Goal: Entertainment & Leisure: Consume media (video, audio)

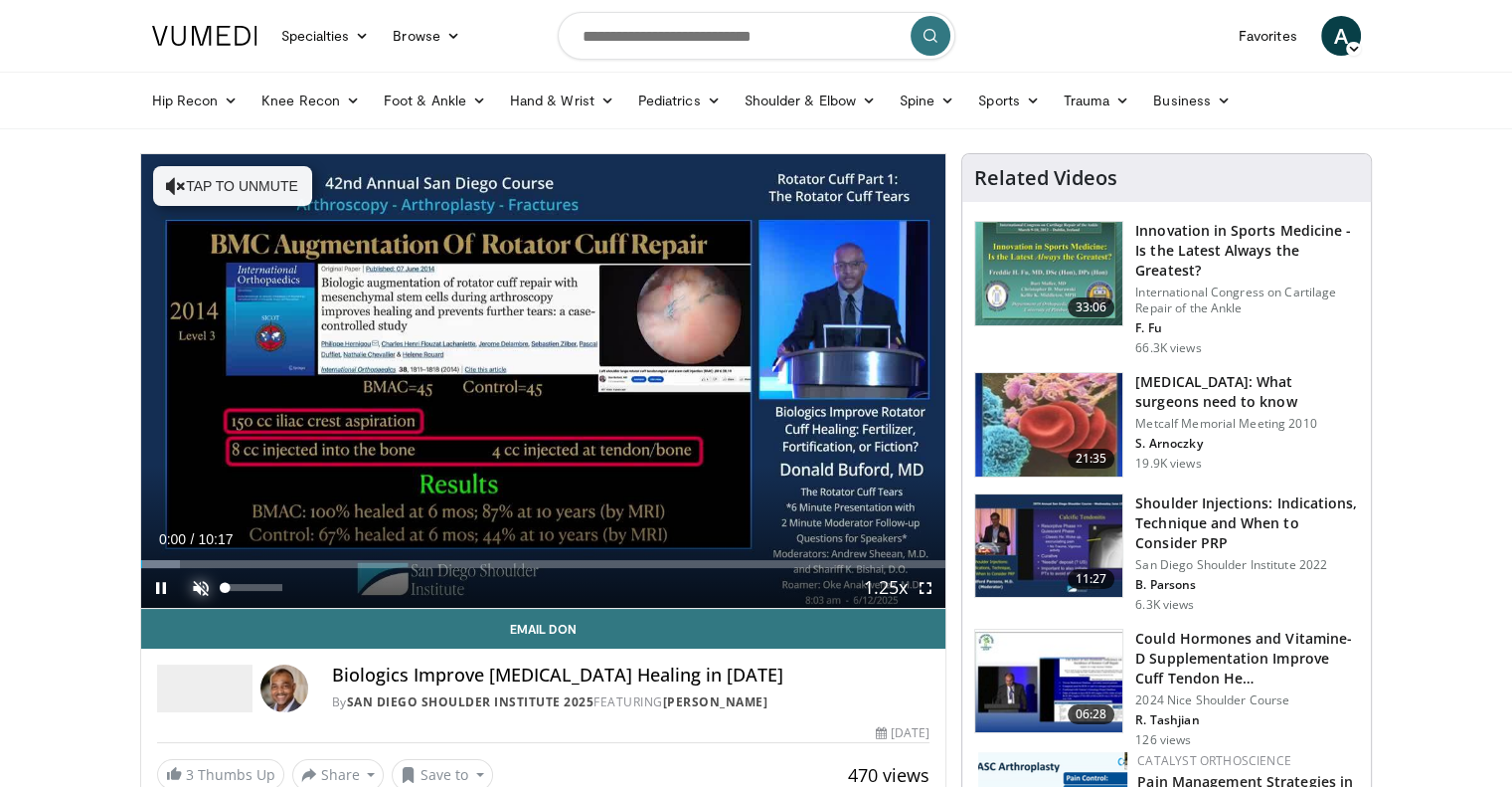
click at [194, 580] on span "Video Player" at bounding box center [201, 588] width 40 height 40
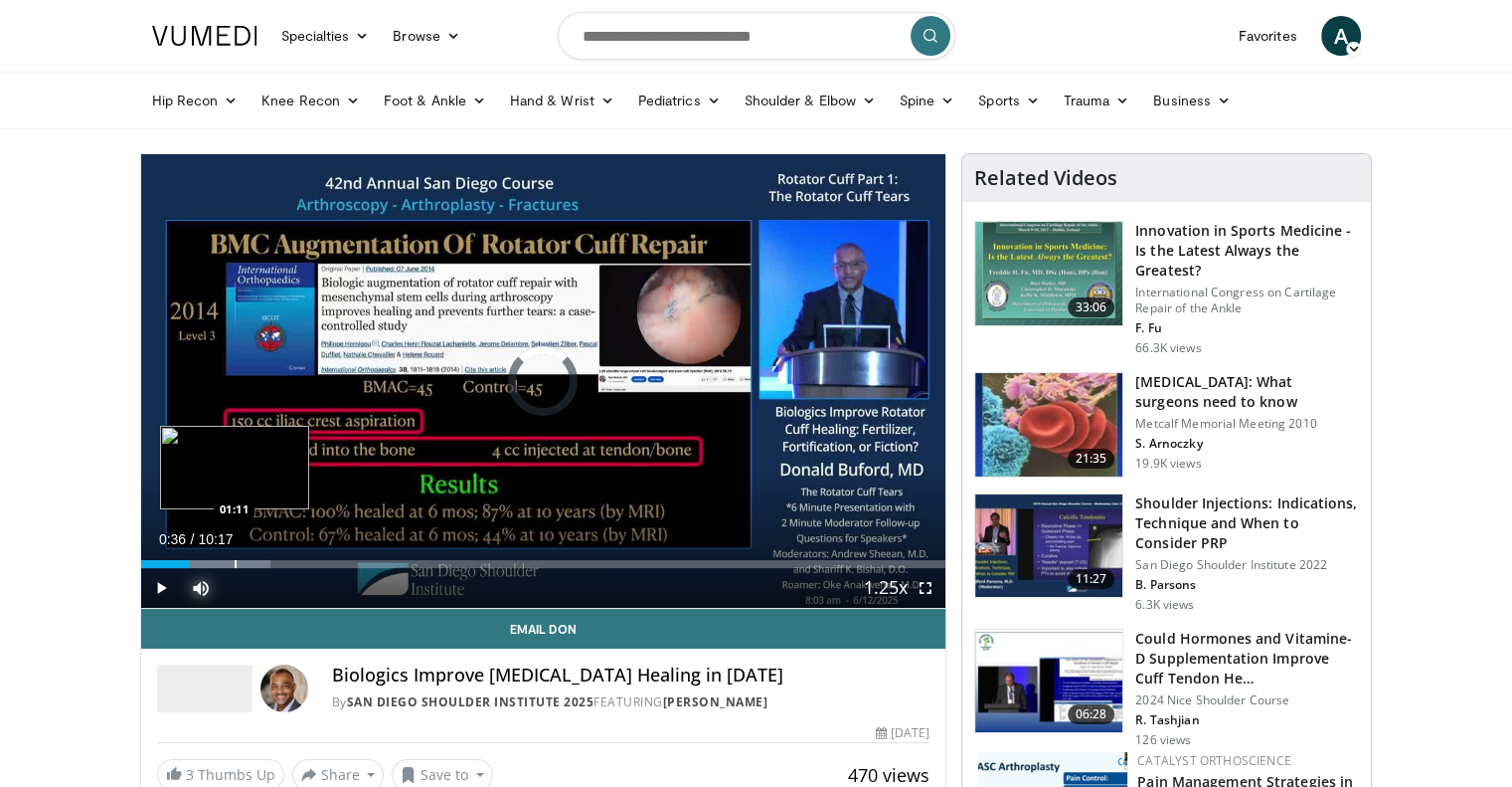
click at [234, 556] on div "Loaded : 16.06% 01:11 01:11" at bounding box center [544, 558] width 806 height 19
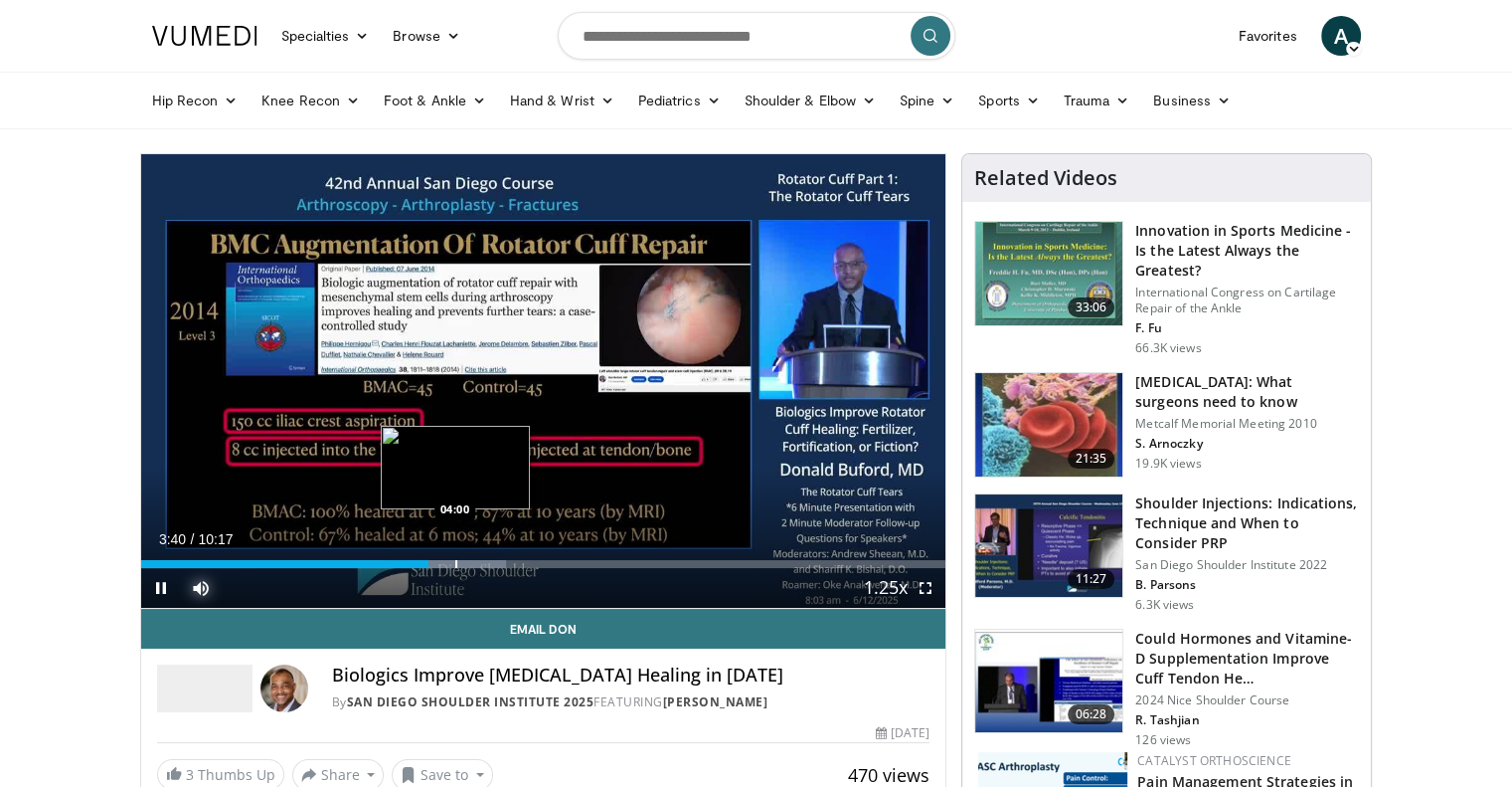
click at [456, 561] on div "Progress Bar" at bounding box center [457, 564] width 2 height 8
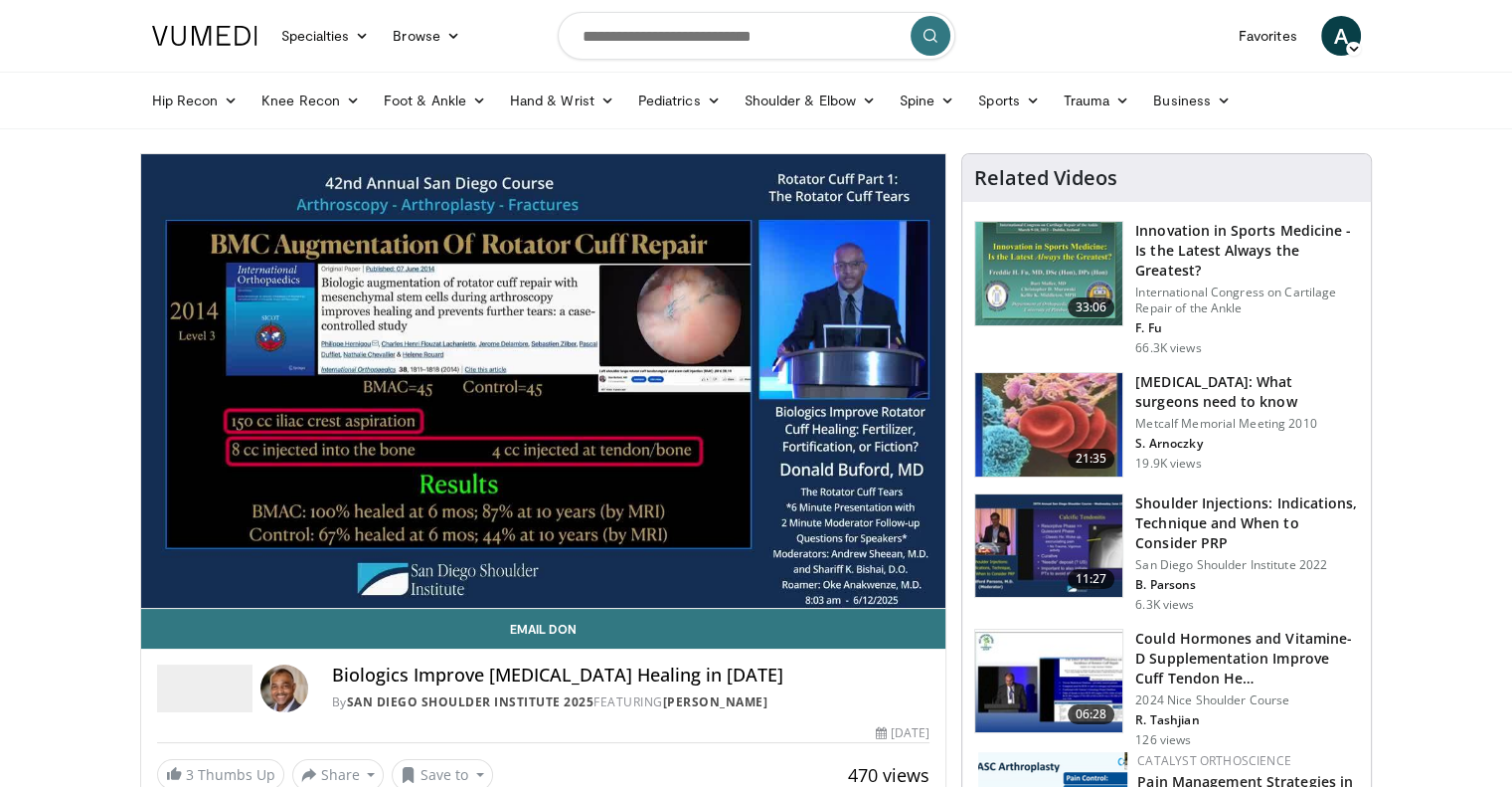
click at [484, 559] on div "10 seconds Tap to unmute" at bounding box center [544, 381] width 806 height 454
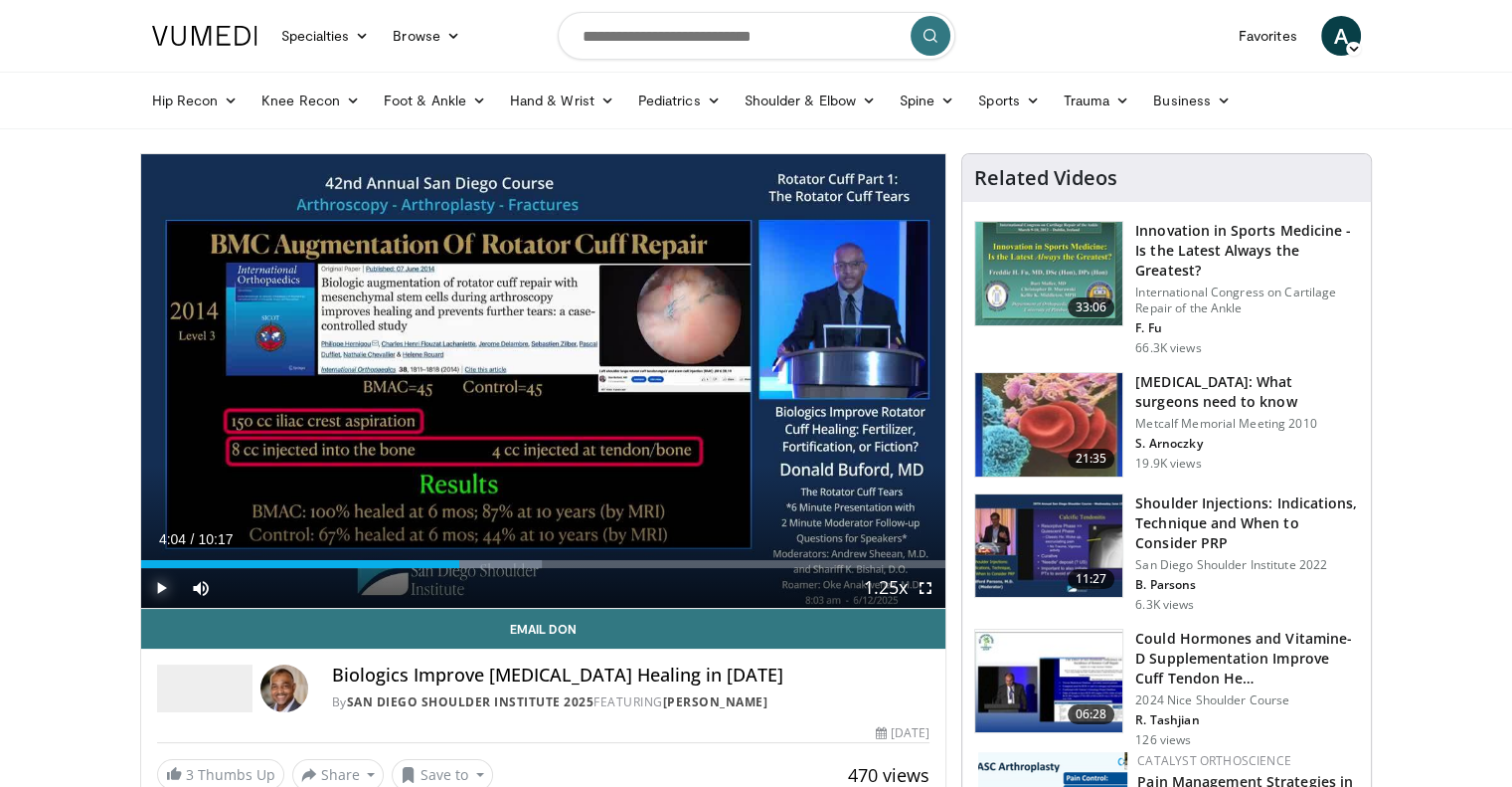
click at [163, 585] on span "Video Player" at bounding box center [161, 588] width 40 height 40
click at [494, 560] on div "Progress Bar" at bounding box center [495, 564] width 2 height 8
click at [563, 560] on div "Progress Bar" at bounding box center [564, 564] width 2 height 8
click at [608, 564] on div "Progress Bar" at bounding box center [609, 564] width 2 height 8
click at [563, 561] on div "Progress Bar" at bounding box center [564, 564] width 2 height 8
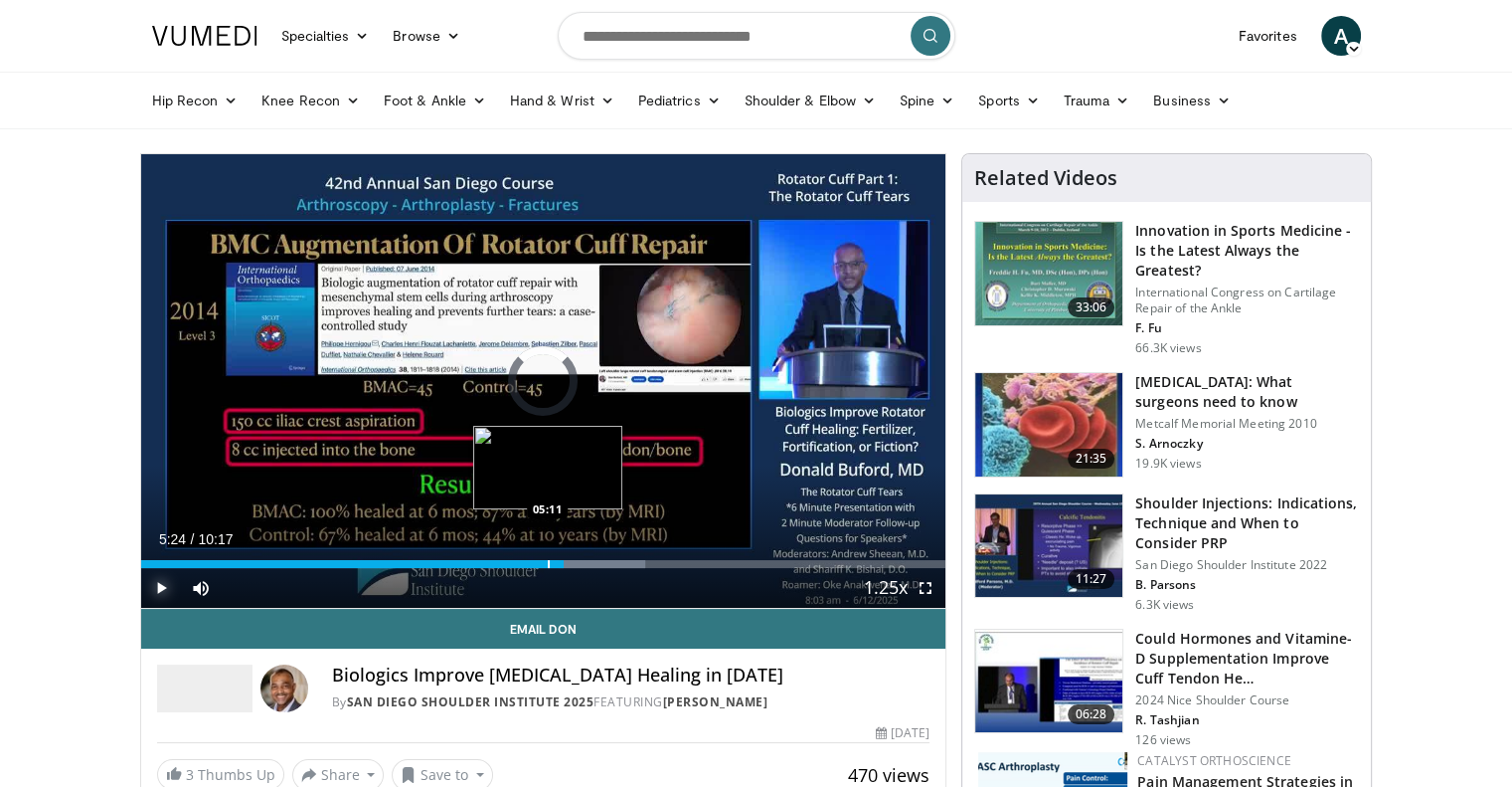
click at [548, 560] on div "Progress Bar" at bounding box center [549, 564] width 2 height 8
click at [616, 558] on div "Loaded : 65.88% 05:40 06:04" at bounding box center [544, 558] width 806 height 19
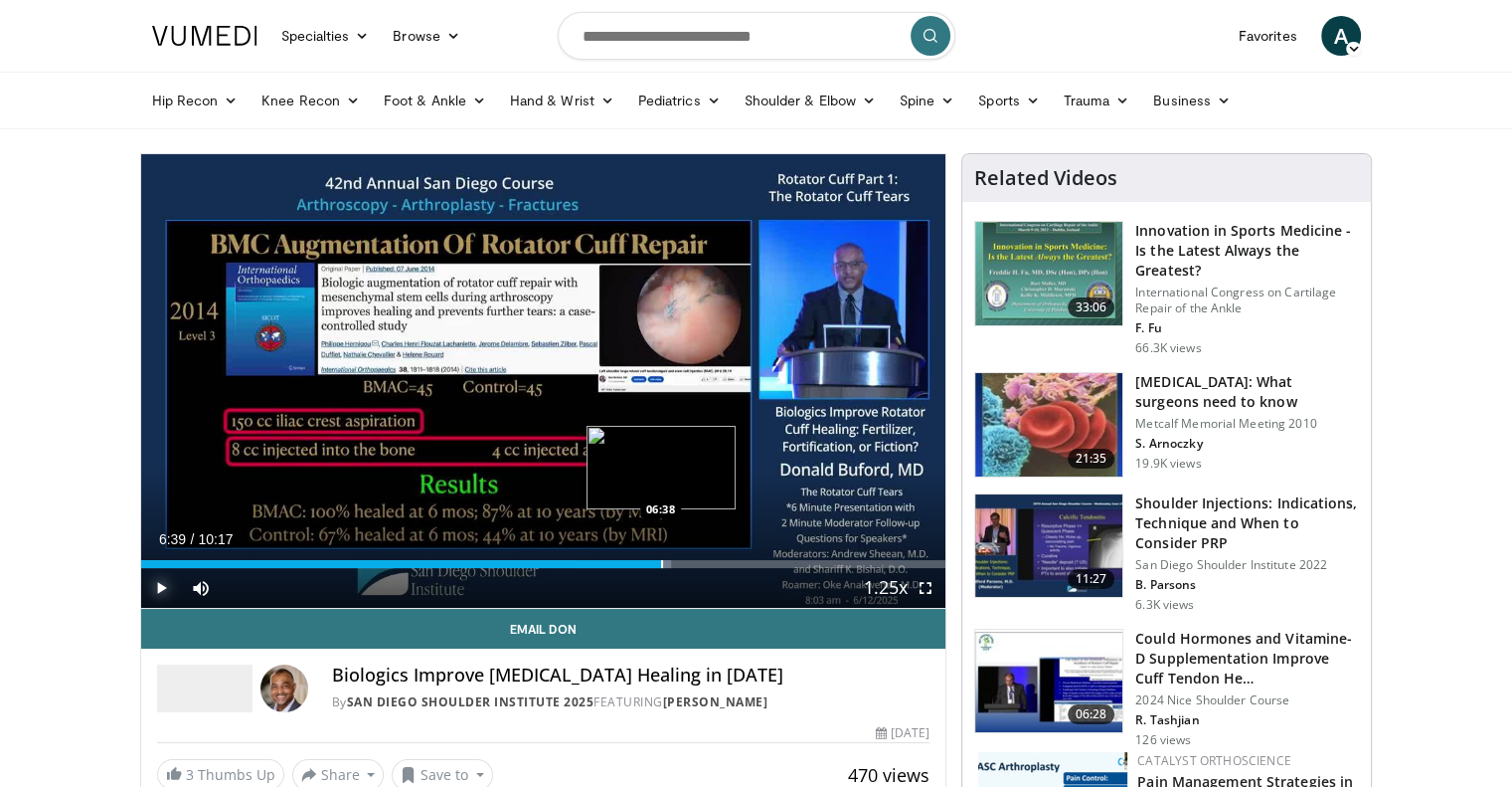
click at [662, 560] on div "Progress Bar" at bounding box center [662, 564] width 2 height 8
click at [697, 562] on div "Progress Bar" at bounding box center [698, 564] width 2 height 8
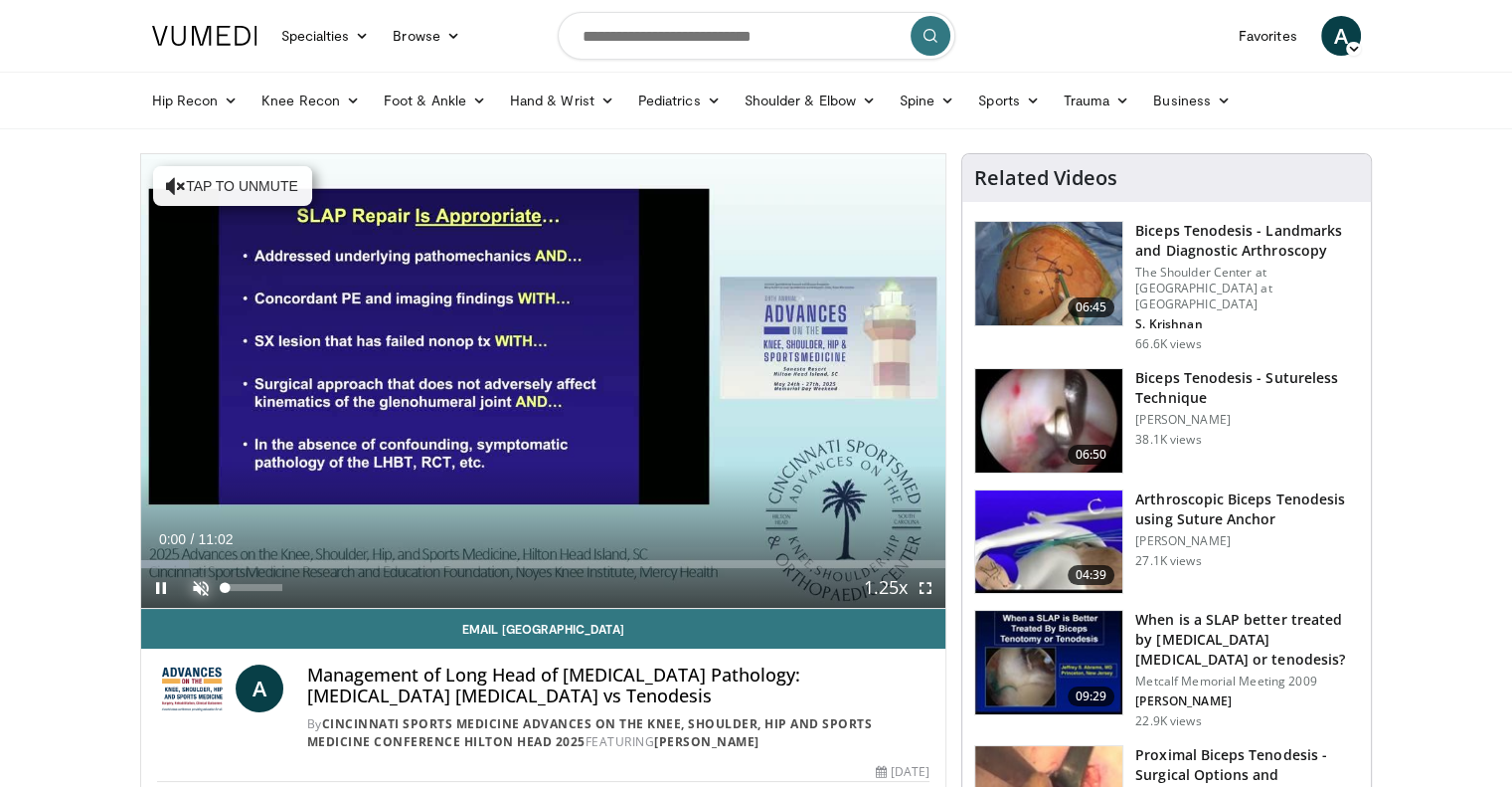
click at [204, 587] on span "Video Player" at bounding box center [201, 588] width 40 height 40
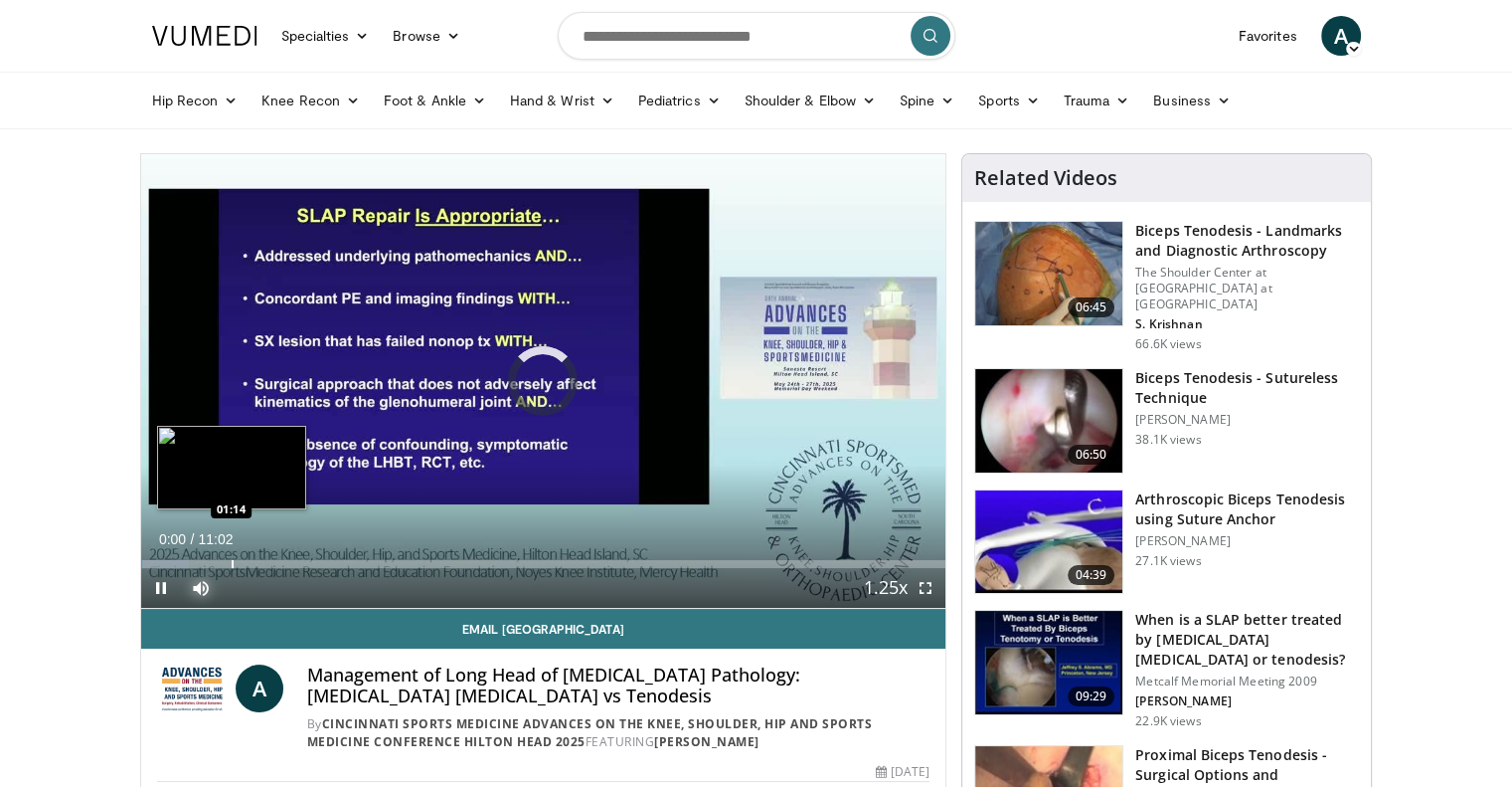
click at [232, 563] on div "Progress Bar" at bounding box center [233, 564] width 2 height 8
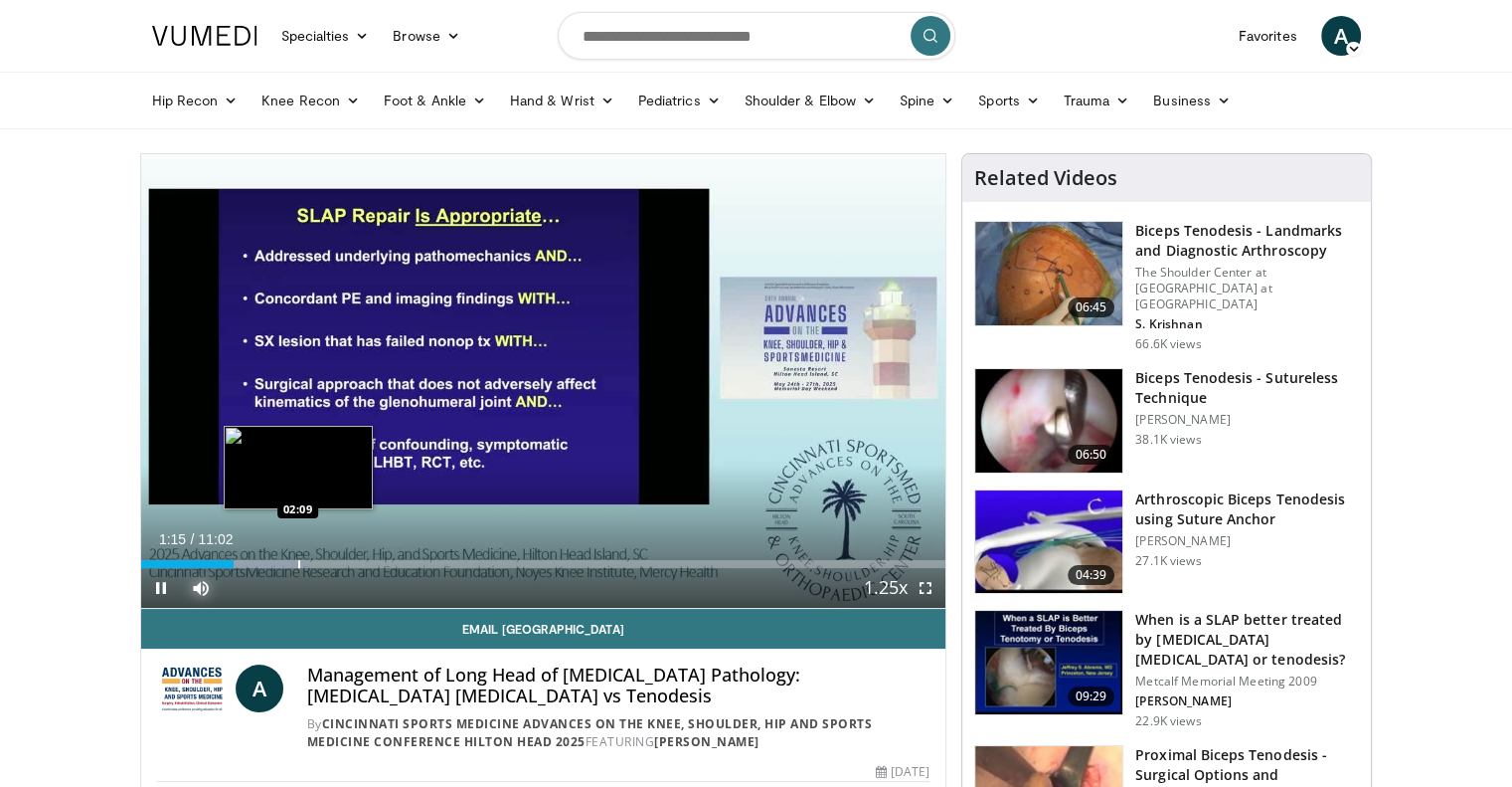
click at [296, 560] on div "Loaded : 20.96% 01:16 02:09" at bounding box center [544, 564] width 806 height 8
click at [181, 568] on button "Mute" at bounding box center [201, 588] width 40 height 40
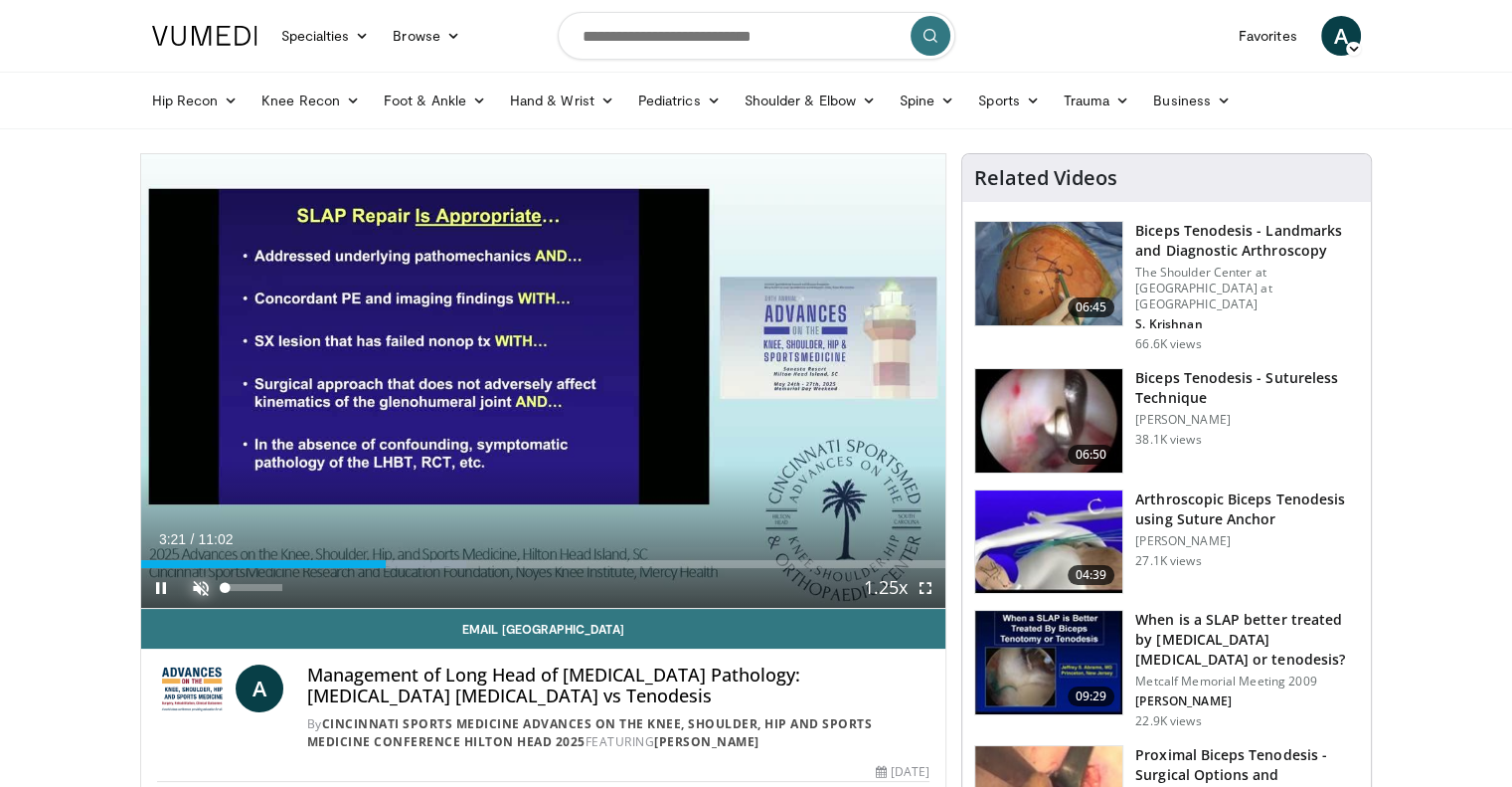
click at [212, 585] on span "Video Player" at bounding box center [201, 588] width 40 height 40
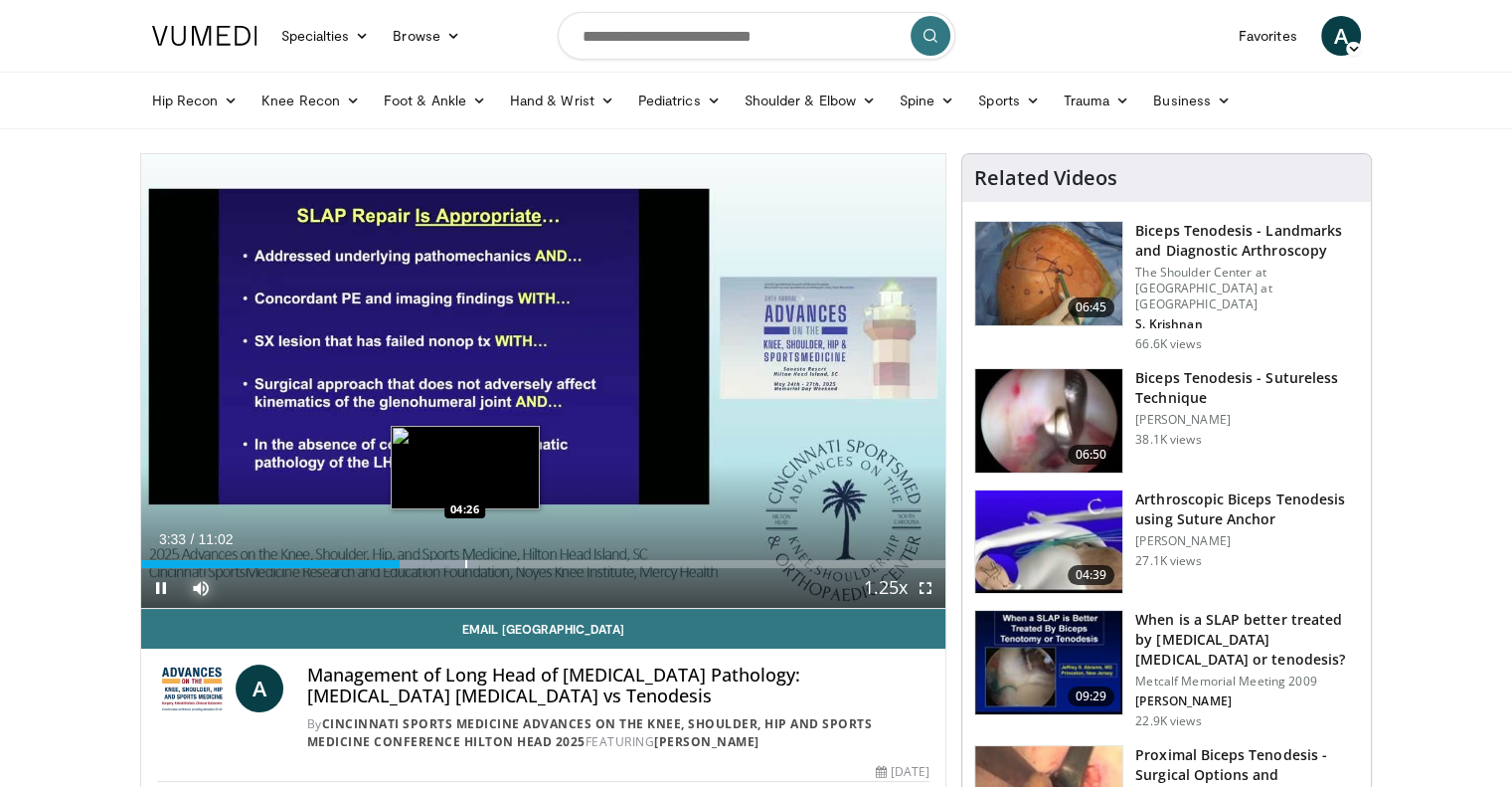
click at [465, 549] on div "Loaded : 41.93% 03:33 04:26" at bounding box center [544, 558] width 806 height 19
click at [505, 552] on div "Loaded : 49.83% 04:29 04:59" at bounding box center [544, 558] width 806 height 19
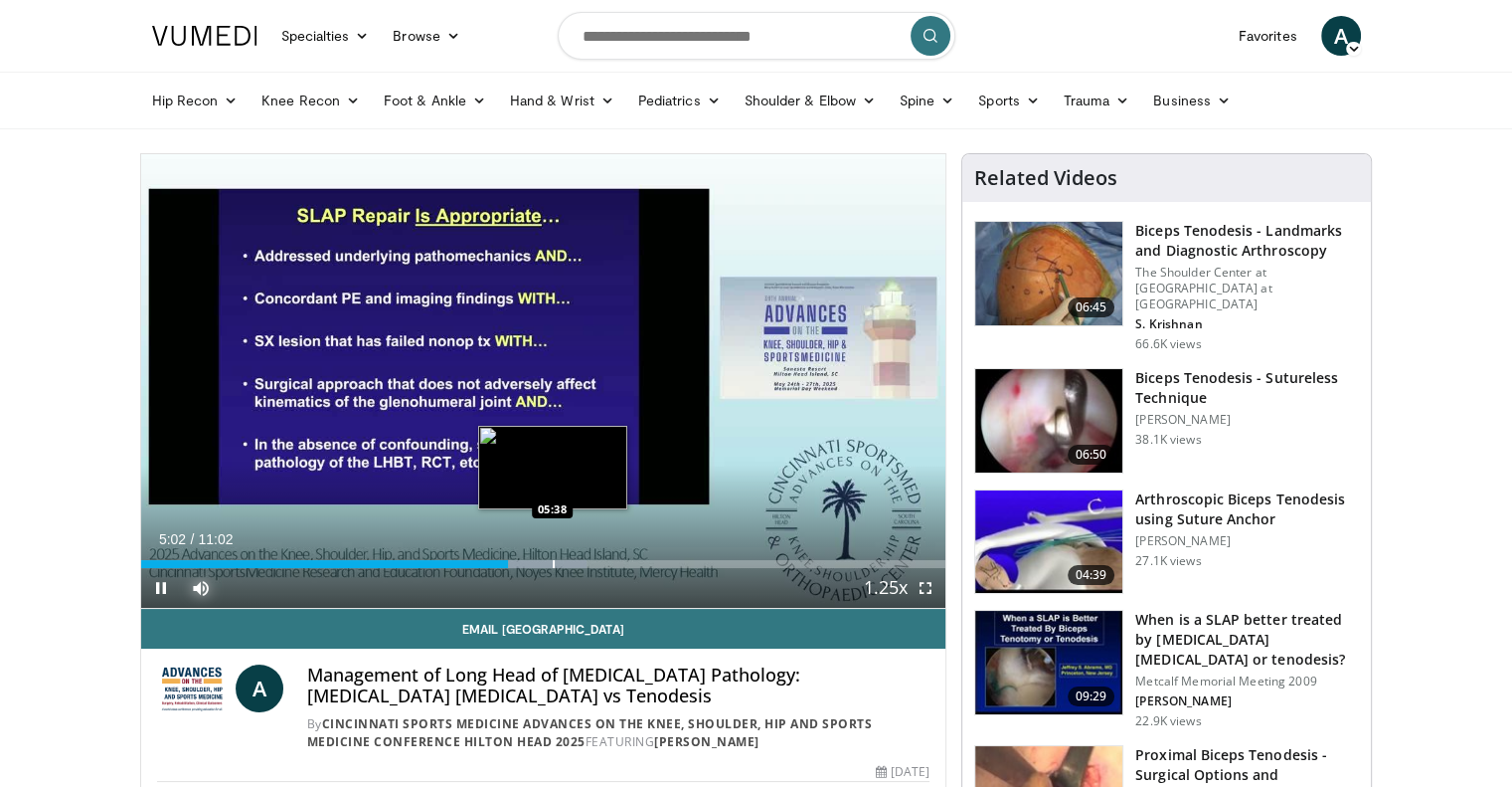
click at [553, 557] on div "Loaded : 55.41% 05:02 05:38" at bounding box center [544, 558] width 806 height 19
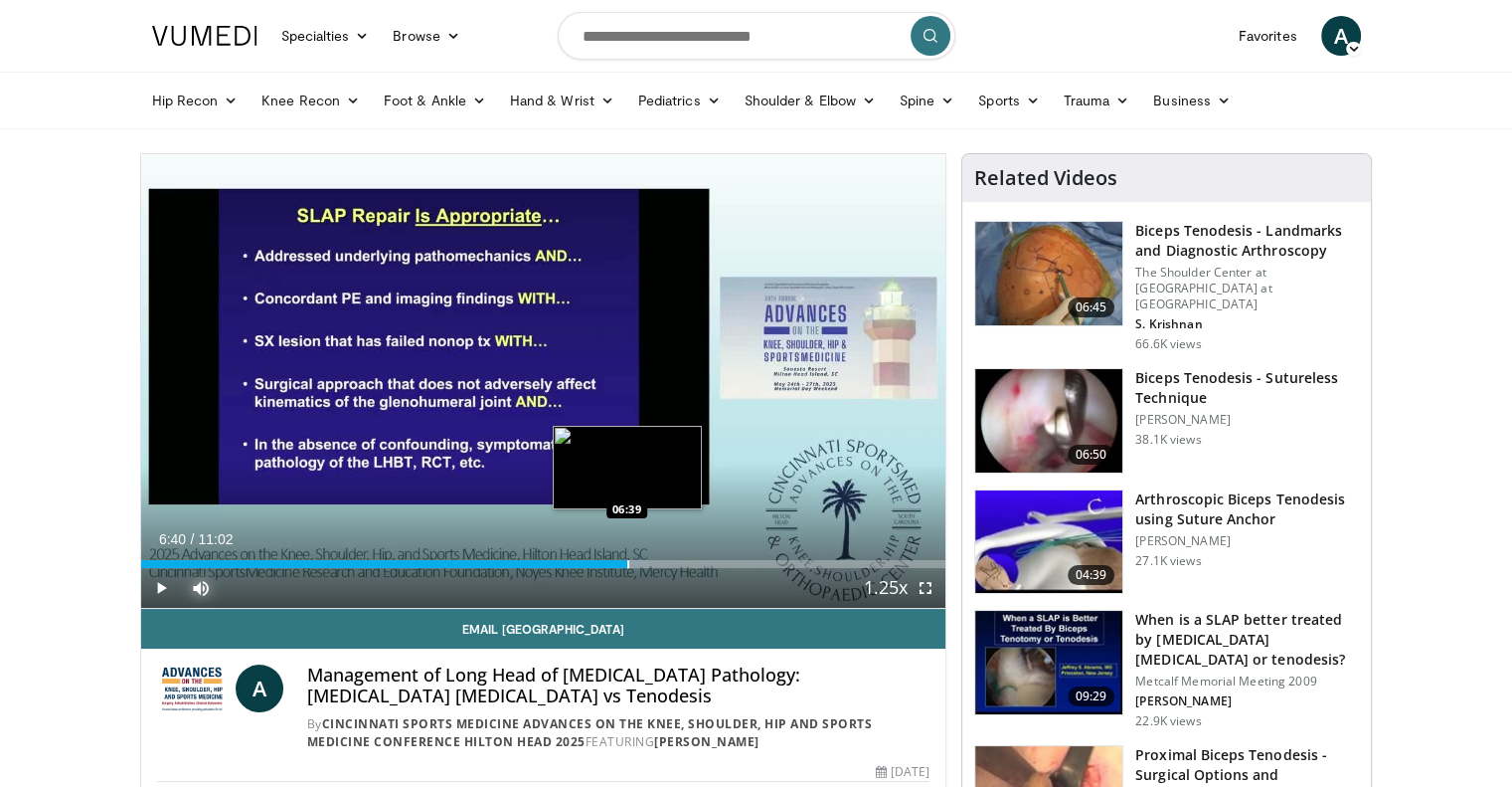
click at [628, 560] on div "Progress Bar" at bounding box center [629, 564] width 2 height 8
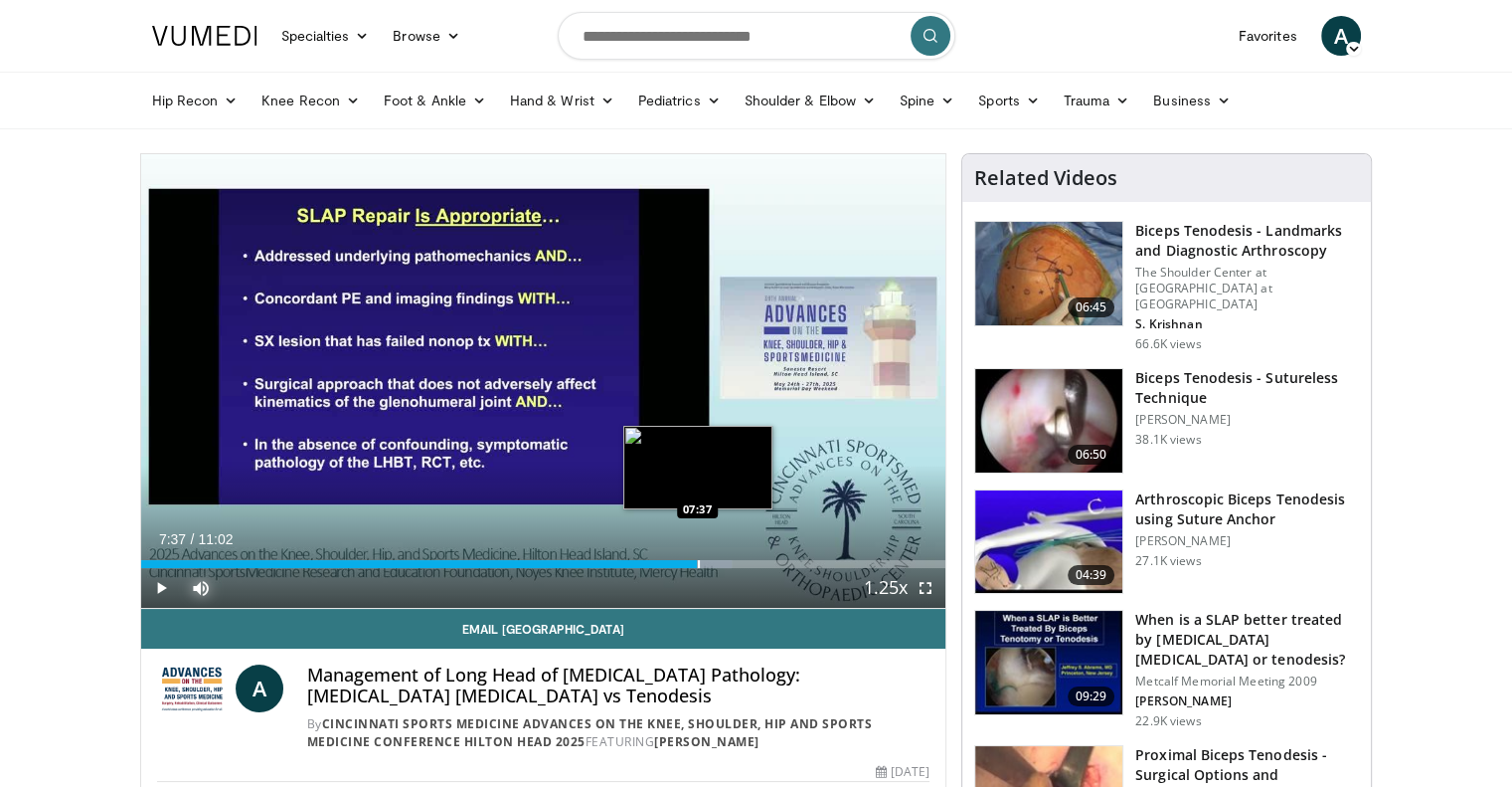
click at [698, 560] on div "Progress Bar" at bounding box center [699, 564] width 2 height 8
click at [739, 554] on div "Loaded : 78.52% 08:12 08:11" at bounding box center [544, 558] width 806 height 19
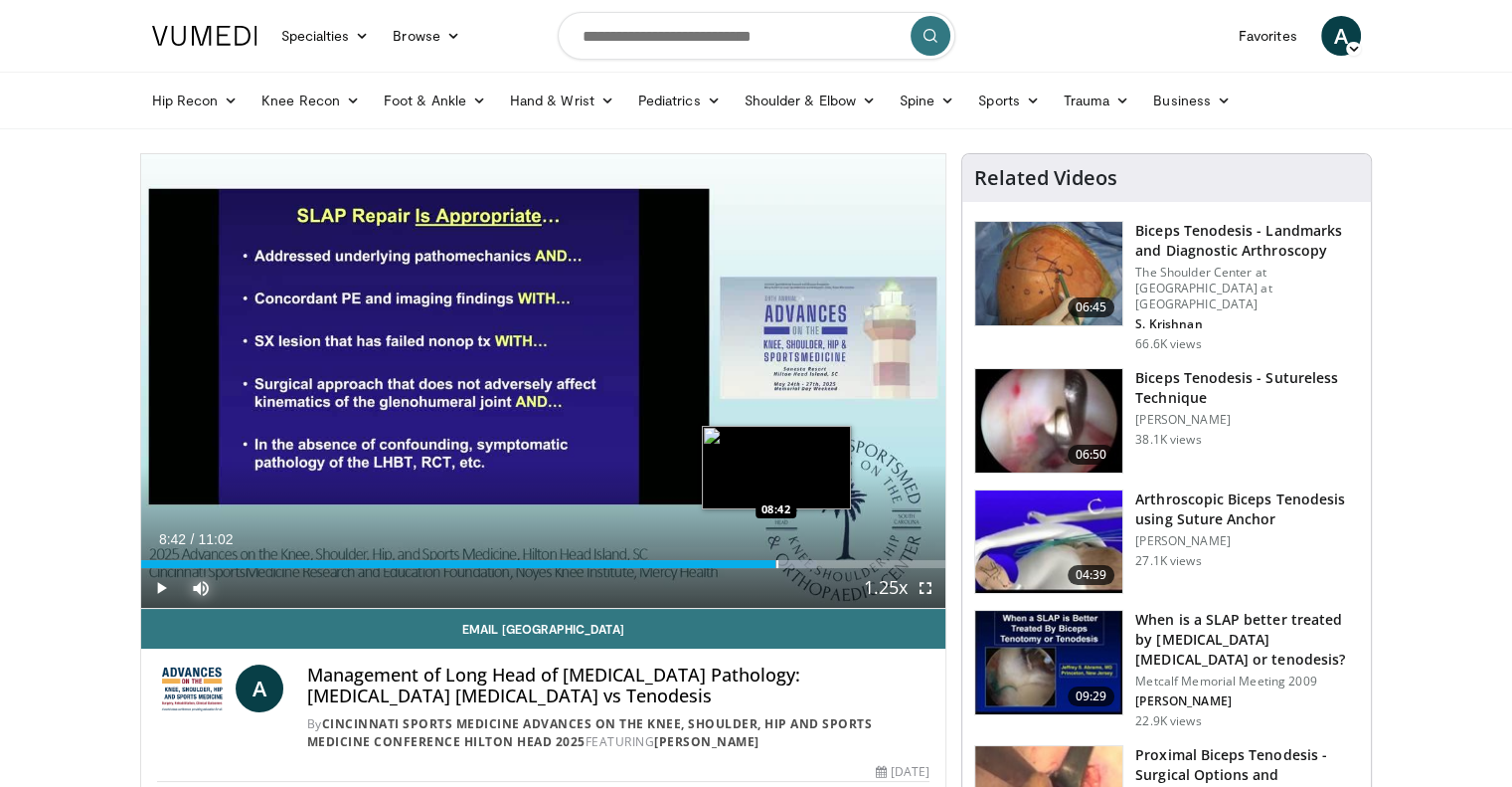
click at [776, 550] on div "Loaded : 83.88% 08:42 08:42" at bounding box center [544, 558] width 806 height 19
click at [818, 560] on div "Progress Bar" at bounding box center [819, 564] width 2 height 8
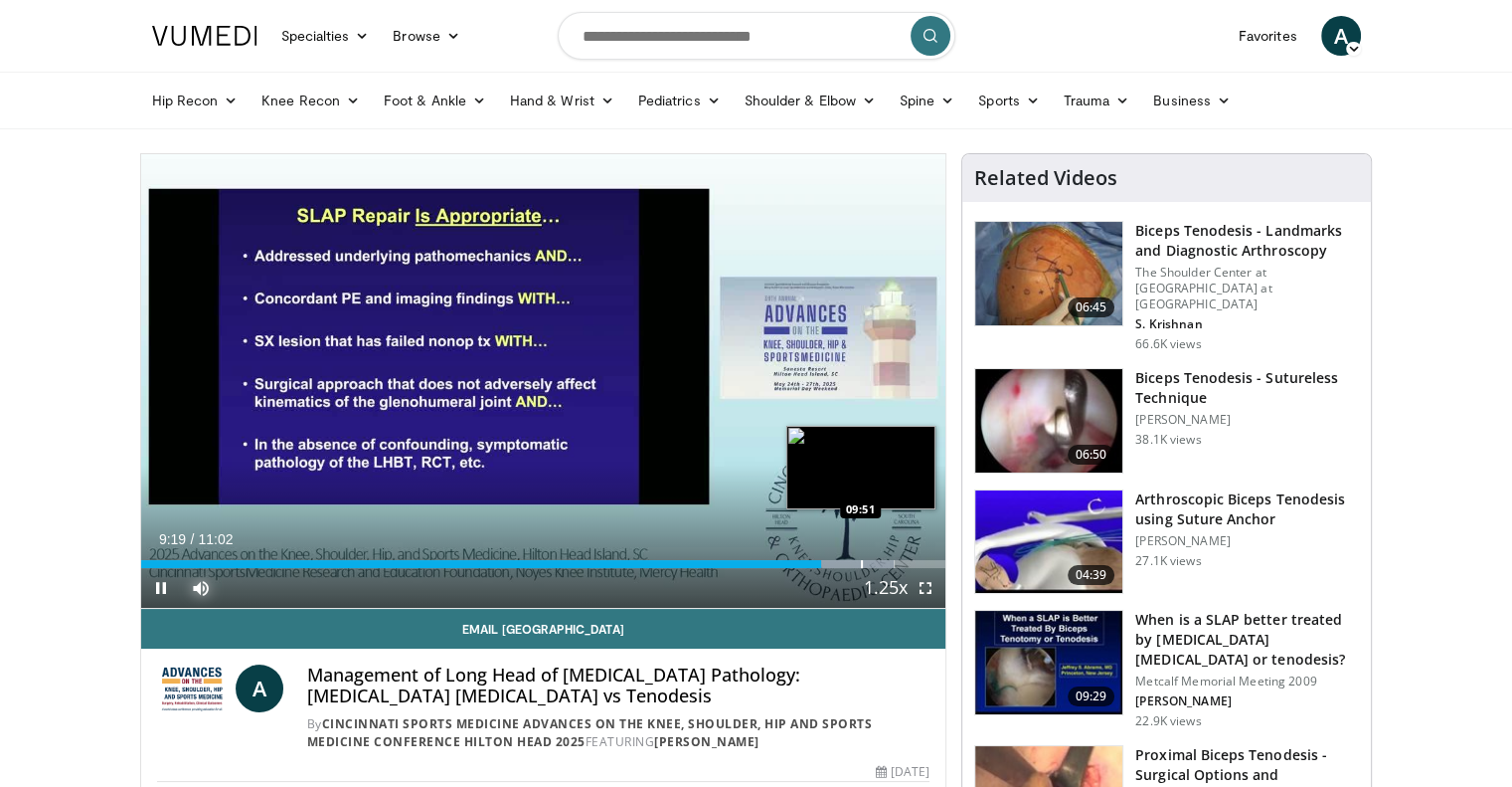
click at [861, 561] on div "Progress Bar" at bounding box center [862, 564] width 2 height 8
click at [888, 561] on div "Progress Bar" at bounding box center [889, 564] width 2 height 8
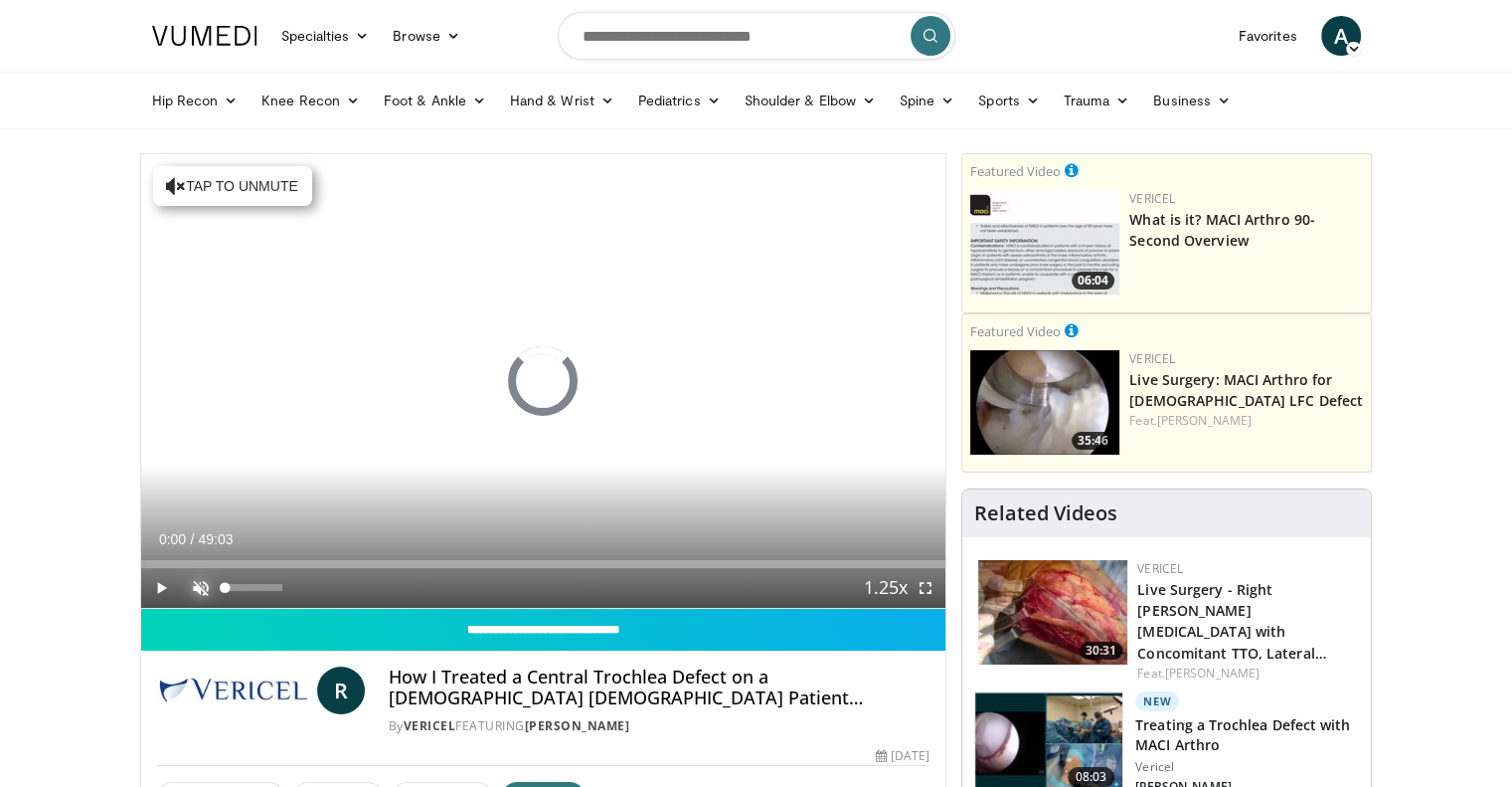
click at [204, 590] on span "Video Player" at bounding box center [201, 588] width 40 height 40
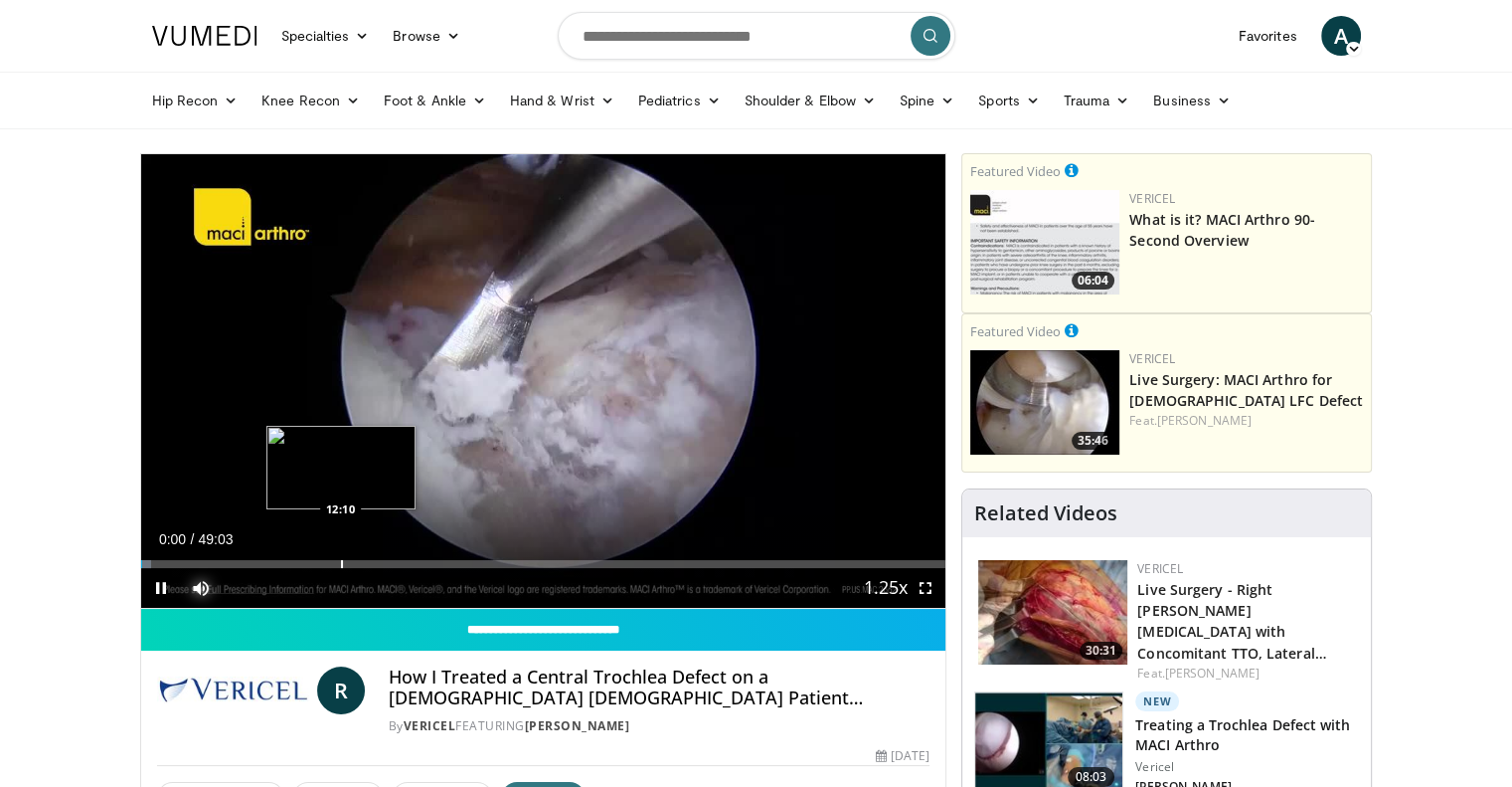
click at [340, 554] on div "Loaded : 1.34% 00:00 12:10" at bounding box center [544, 558] width 806 height 19
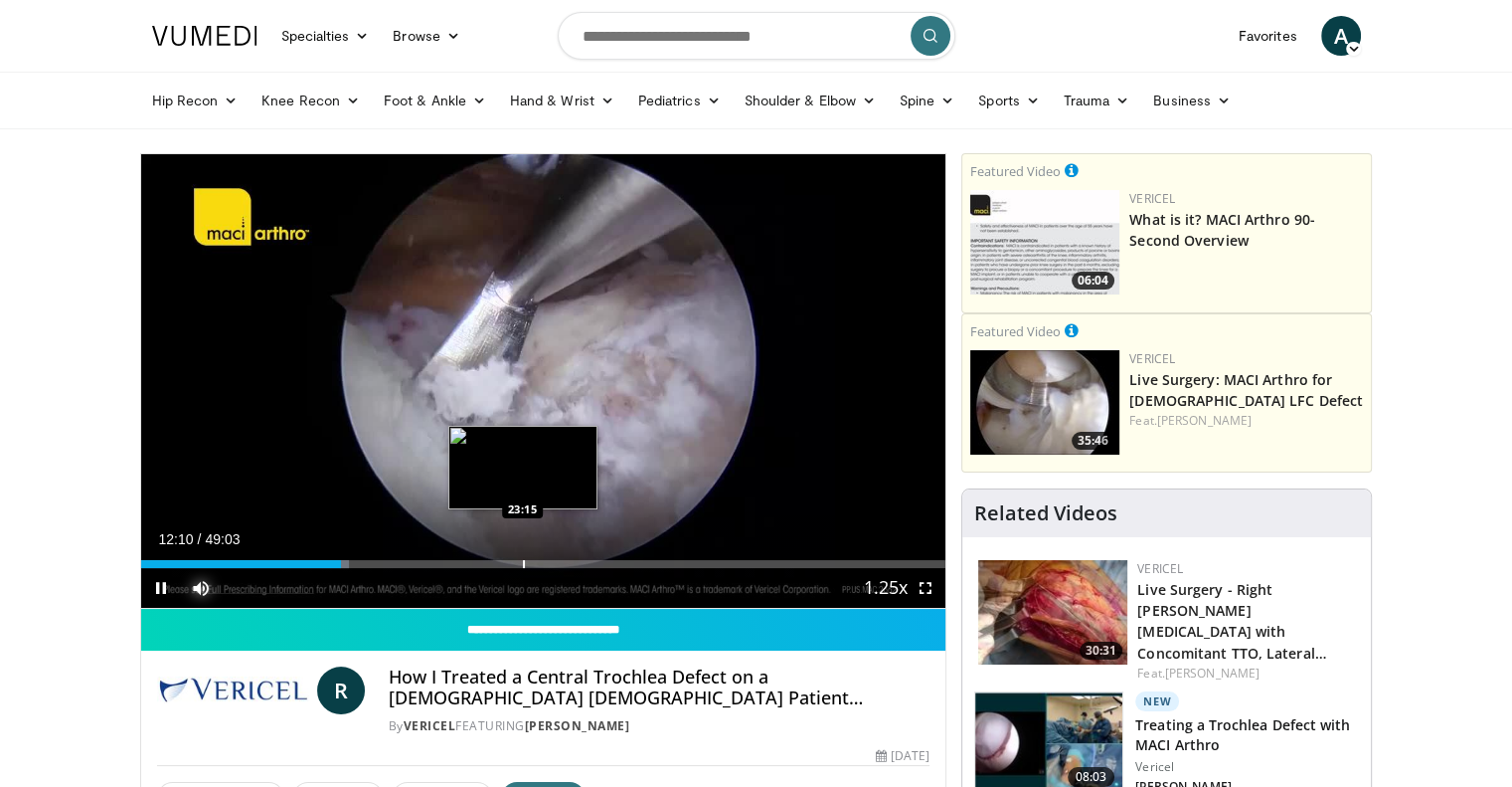
click at [522, 554] on div "Loaded : 25.82% 12:11 23:15" at bounding box center [544, 558] width 806 height 19
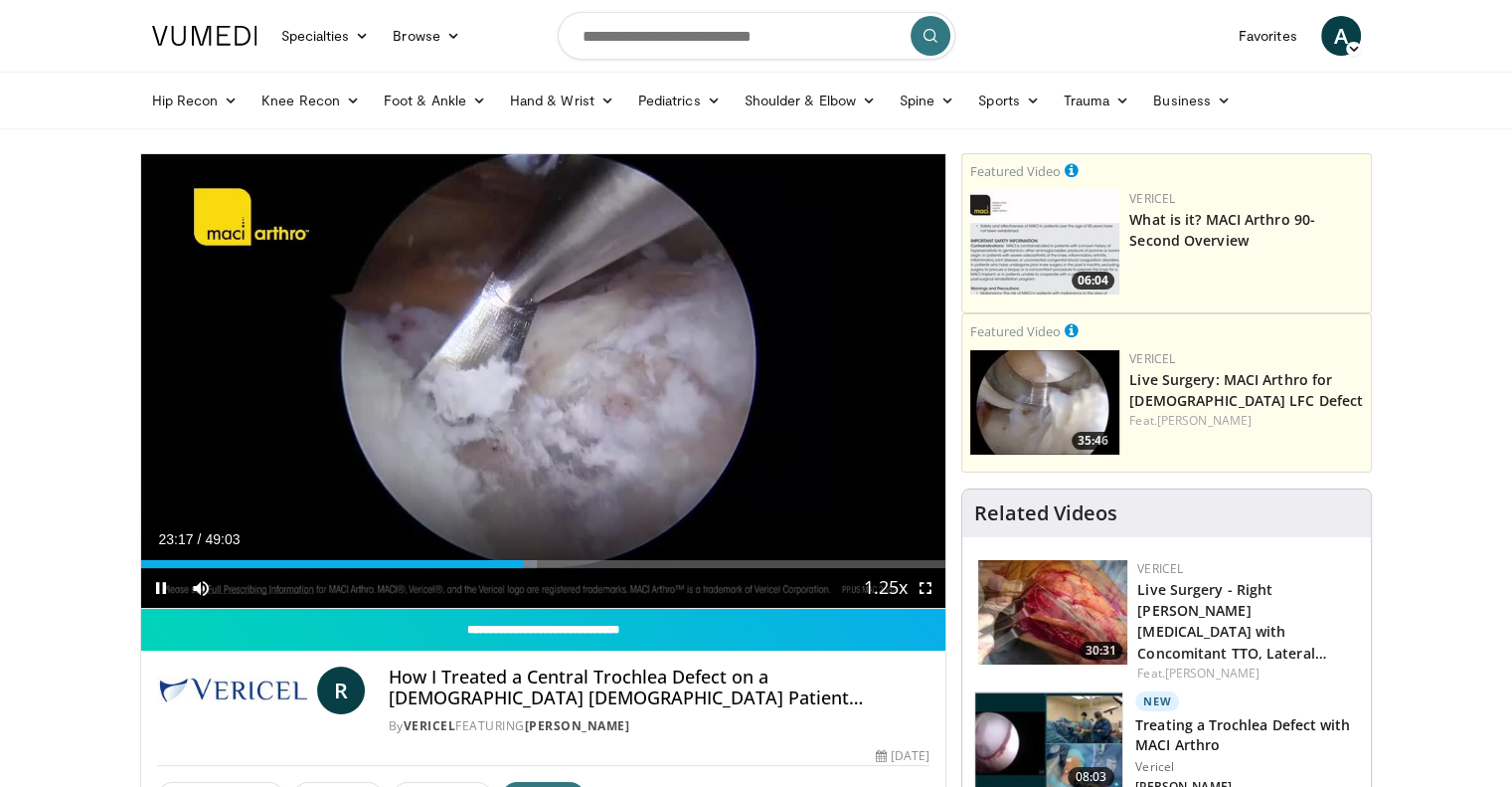
click at [682, 568] on div "Current Time 23:17 / Duration 49:03 Pause Skip Backward Skip Forward Mute 100% …" at bounding box center [544, 588] width 806 height 40
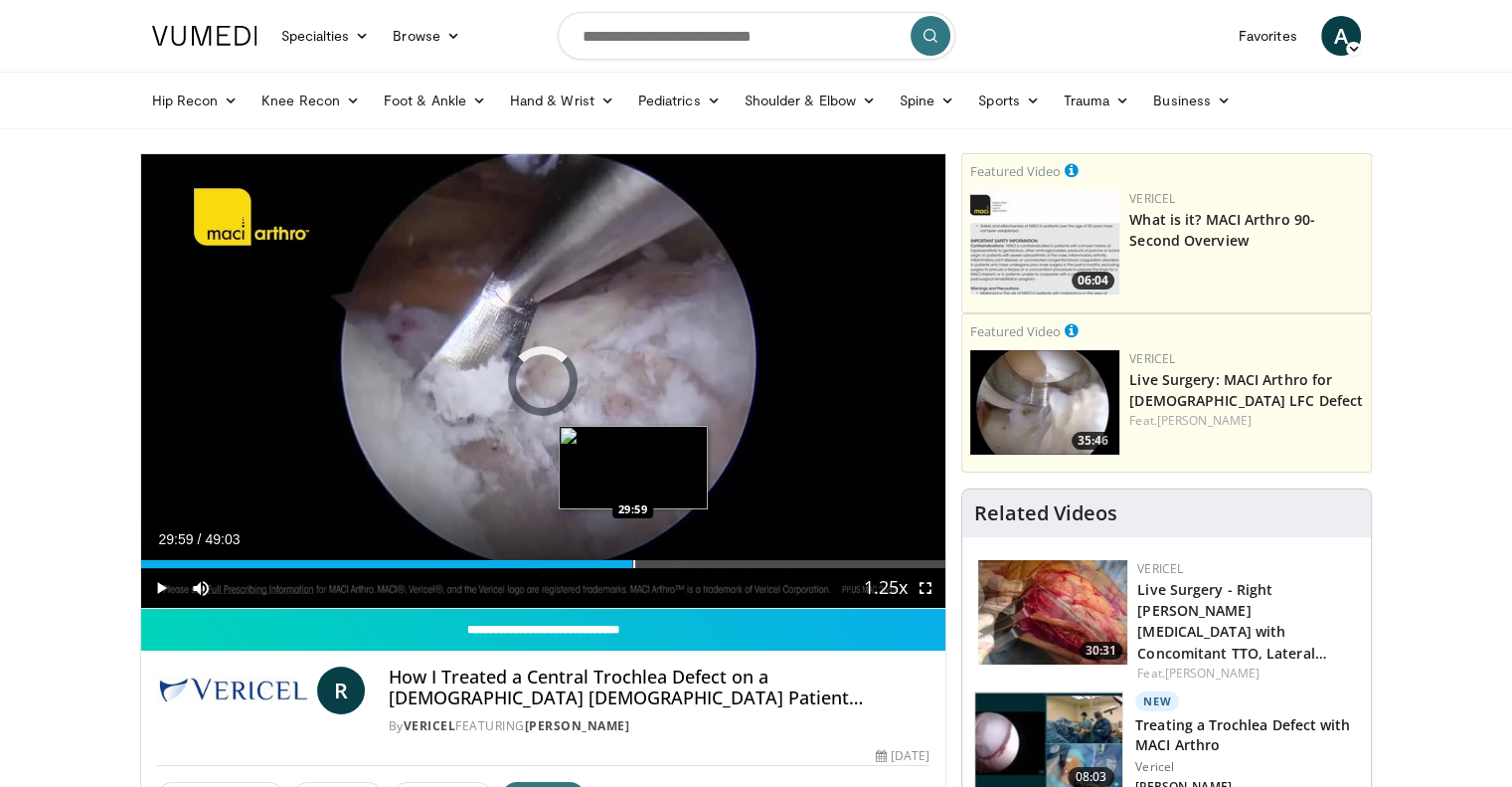
click at [633, 551] on div "Loaded : 49.59% 29:59 29:59" at bounding box center [544, 558] width 806 height 19
click at [669, 556] on div "Loaded : 63.18% 30:00 32:13" at bounding box center [544, 558] width 806 height 19
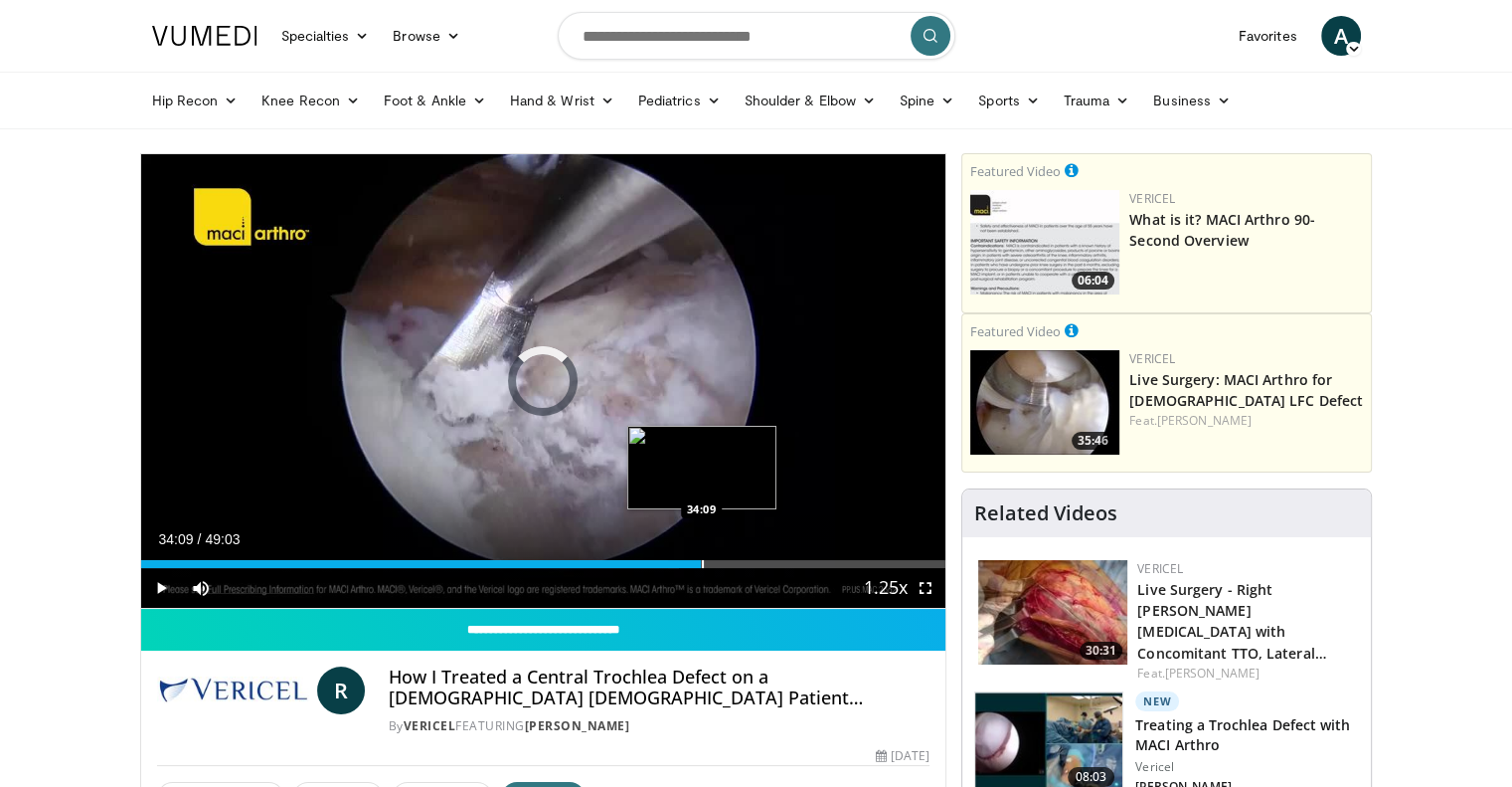
click at [702, 561] on div "Progress Bar" at bounding box center [703, 564] width 2 height 8
click at [737, 560] on div "Progress Bar" at bounding box center [738, 564] width 2 height 8
click at [768, 557] on div "Loaded : 74.73% 38:16 38:09" at bounding box center [544, 558] width 806 height 19
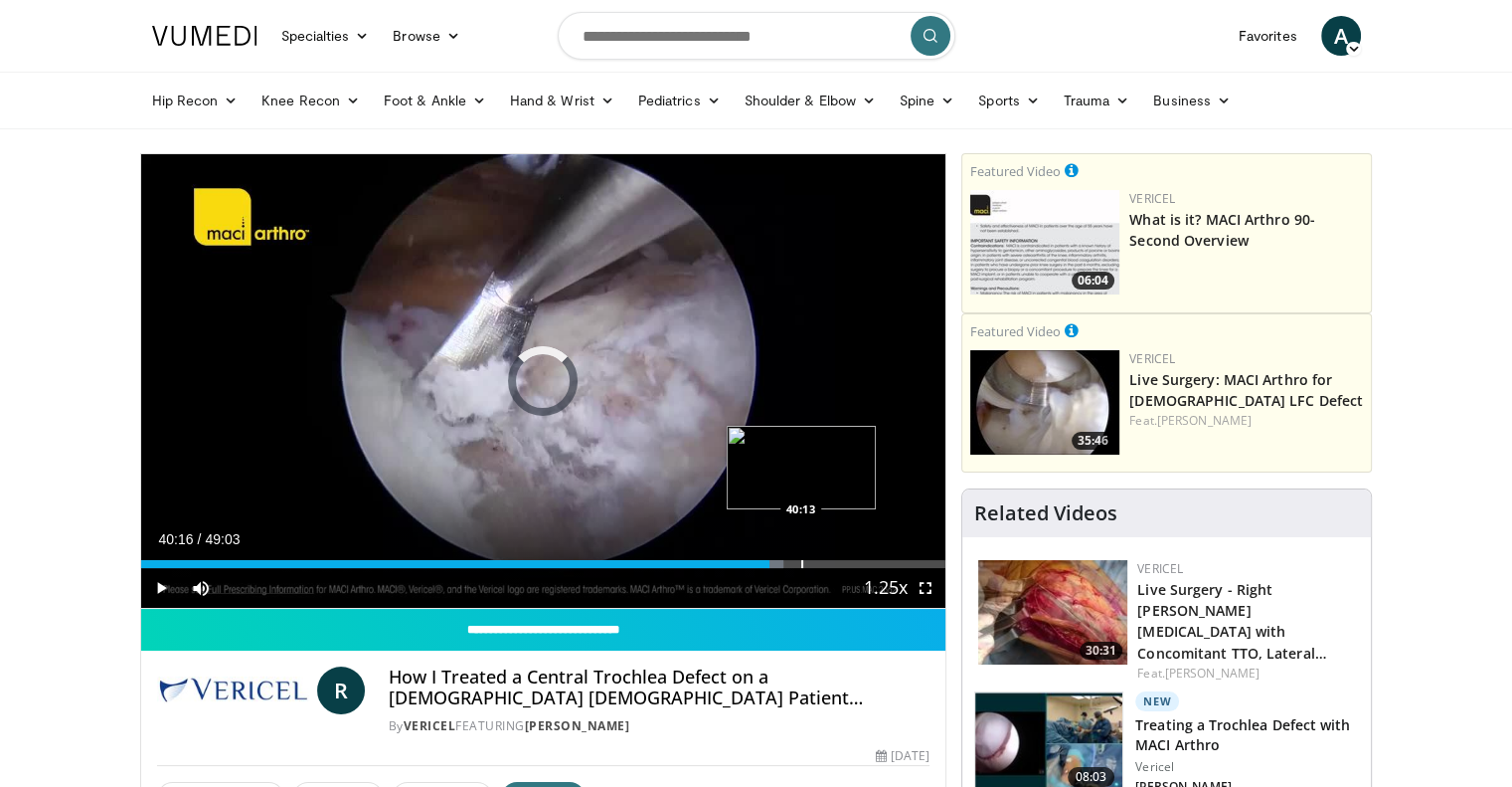
click at [802, 560] on div "Progress Bar" at bounding box center [803, 564] width 2 height 8
click at [834, 556] on div "Loaded : 83.56% 40:18 42:09" at bounding box center [544, 558] width 806 height 19
click at [865, 557] on div "Loaded : 88.28% 42:15 44:09" at bounding box center [544, 558] width 806 height 19
click at [898, 557] on div "Loaded : 90.69% 46:09 46:02" at bounding box center [544, 558] width 806 height 19
